Goal: Task Accomplishment & Management: Complete application form

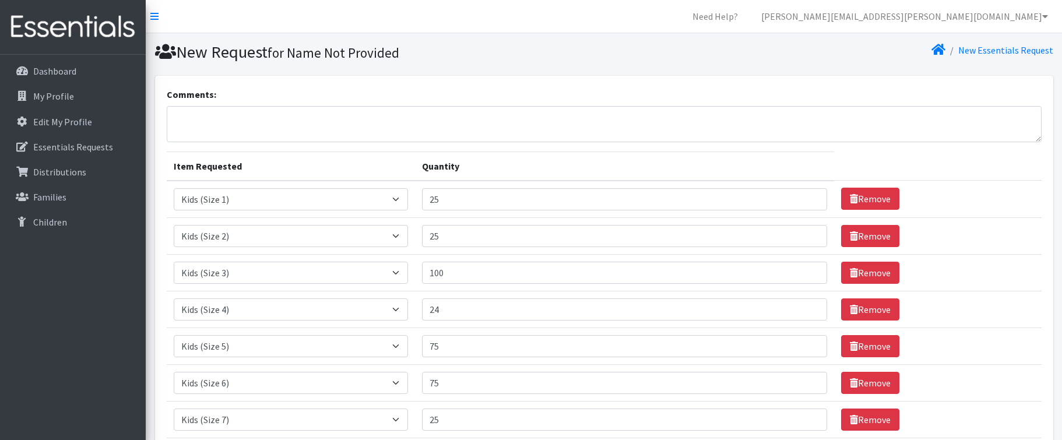
select select "2385"
select select "2386"
select select "2398"
select select "2365"
select select "2372"
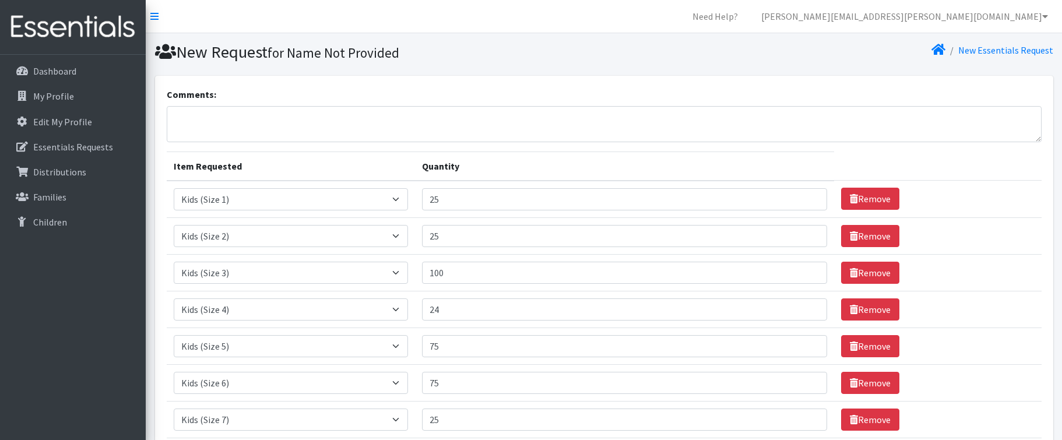
select select "2376"
select select "2374"
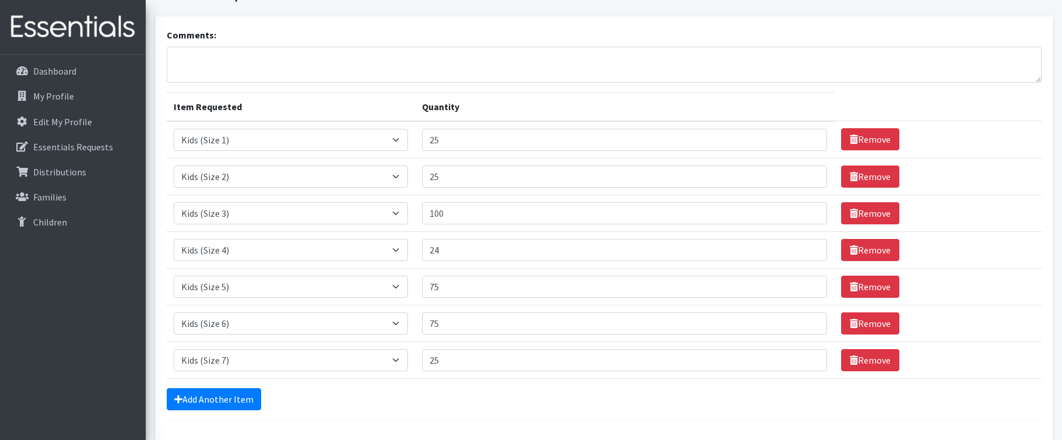
scroll to position [150, 0]
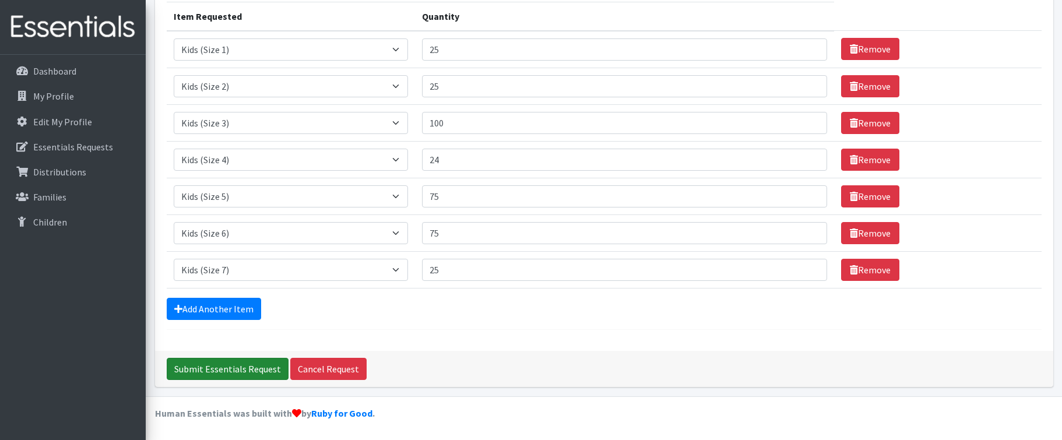
click at [239, 370] on input "Submit Essentials Request" at bounding box center [228, 369] width 122 height 22
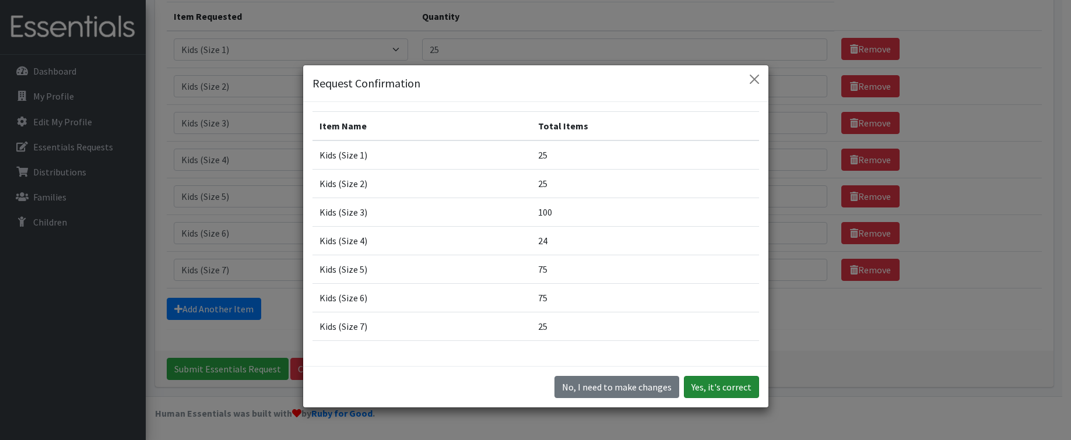
click at [706, 391] on button "Yes, it's correct" at bounding box center [721, 387] width 75 height 22
